Goal: Check status: Check status

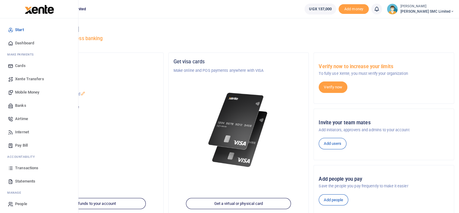
click at [22, 166] on span "Transactions" at bounding box center [26, 168] width 23 height 6
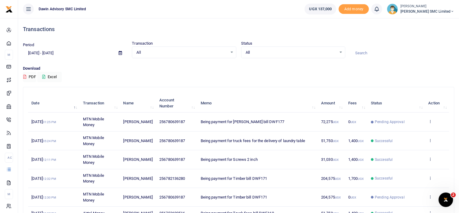
click at [429, 137] on td "View details Send again" at bounding box center [437, 141] width 24 height 19
click at [429, 138] on icon at bounding box center [430, 140] width 4 height 4
click at [397, 149] on link "View details" at bounding box center [408, 150] width 48 height 8
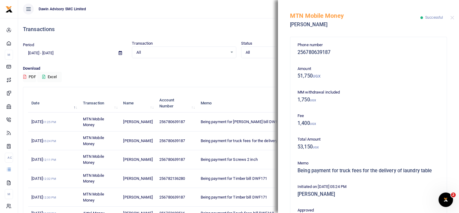
scroll to position [132, 0]
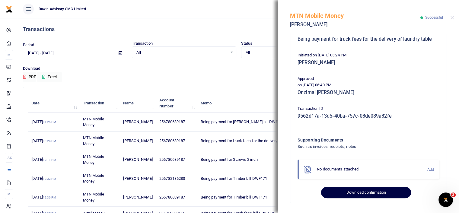
click at [367, 192] on button "Download confirmation" at bounding box center [366, 192] width 90 height 11
